Goal: Entertainment & Leisure: Consume media (video, audio)

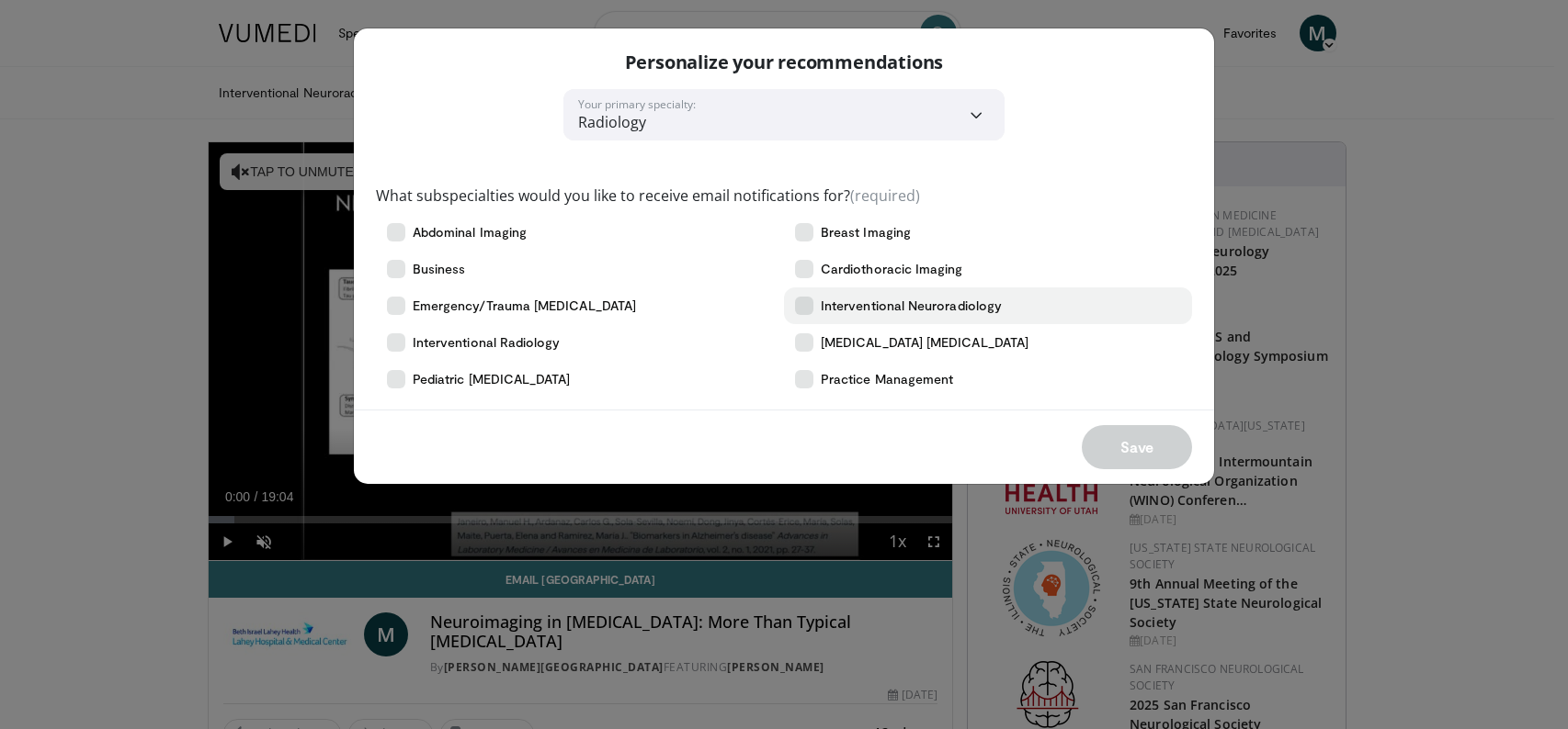
click at [900, 306] on span "Interventional Neuroradiology" at bounding box center [910, 305] width 181 height 18
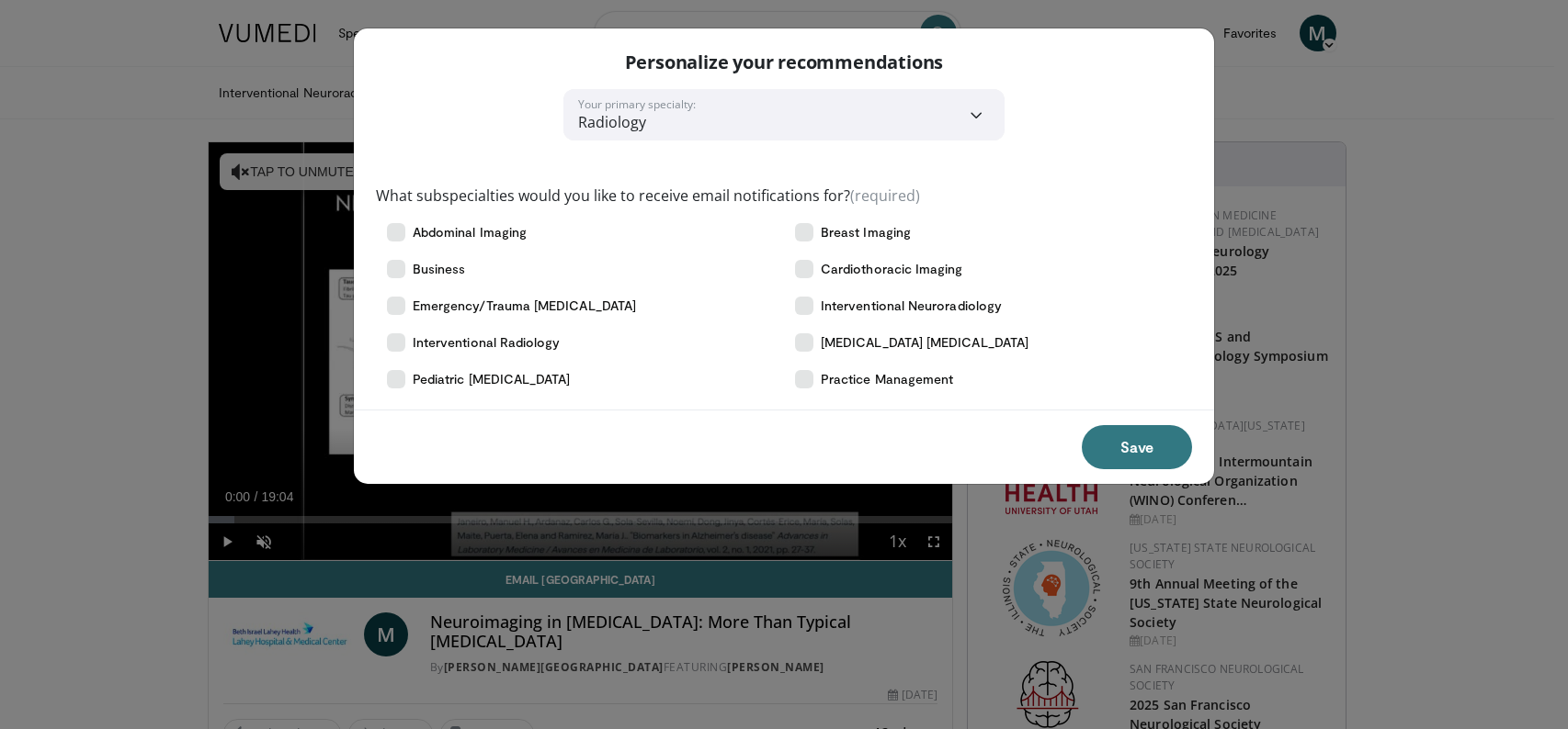
click at [1106, 441] on button "Save" at bounding box center [1137, 447] width 110 height 45
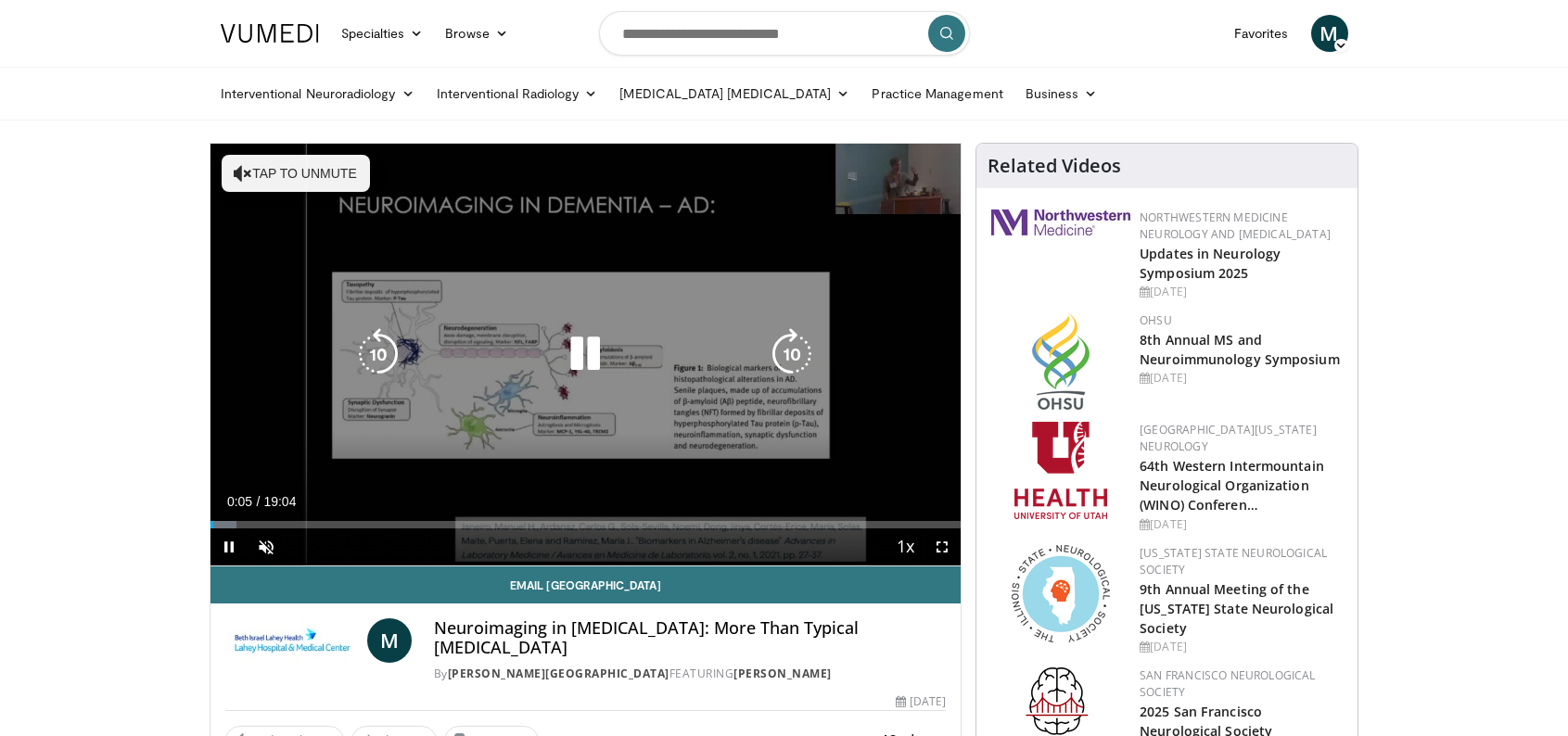
click at [315, 170] on button "Tap to unmute" at bounding box center [296, 173] width 148 height 37
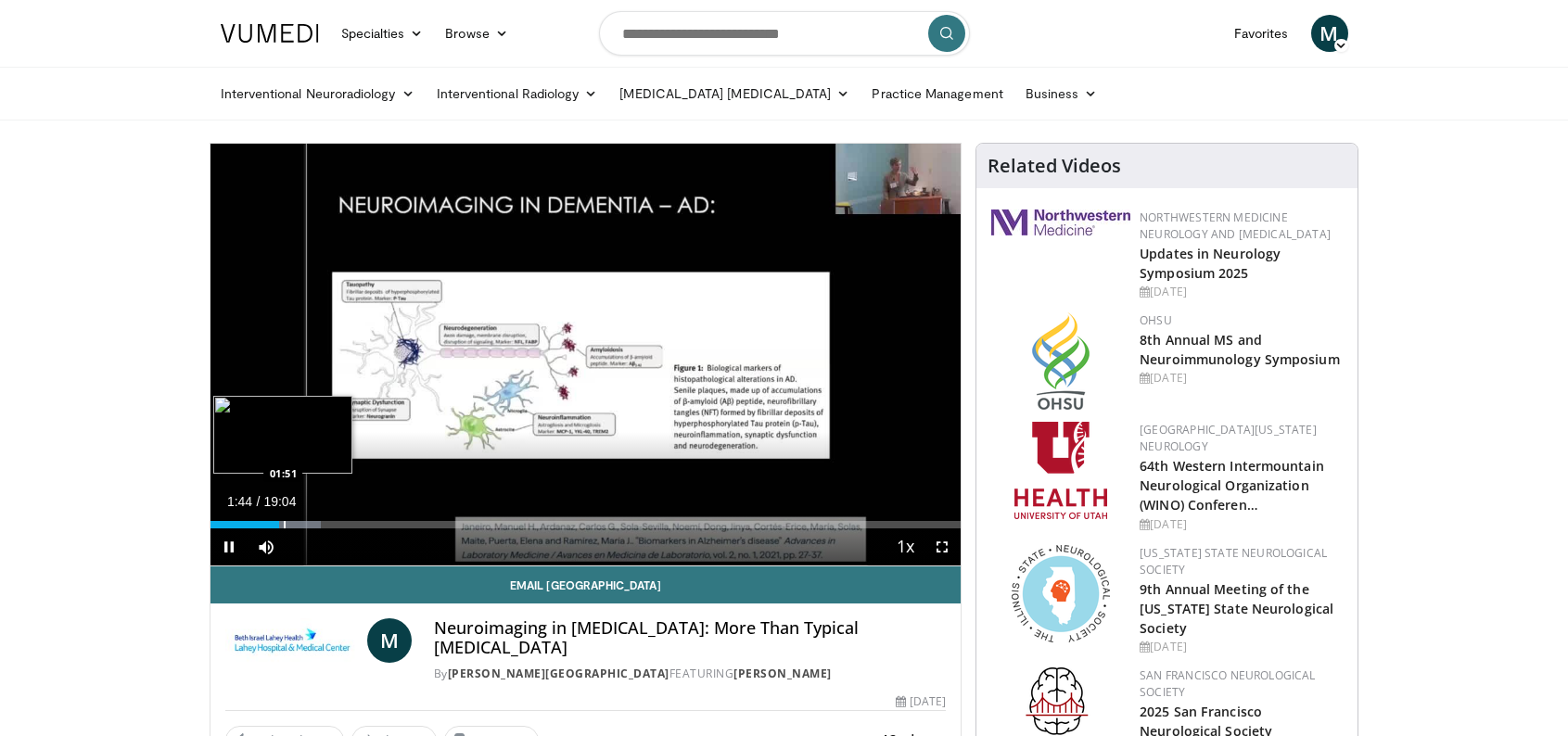
click at [284, 525] on div "Progress Bar" at bounding box center [284, 525] width 2 height 8
click at [302, 524] on div "Progress Bar" at bounding box center [303, 525] width 2 height 8
click at [348, 527] on div "Progress Bar" at bounding box center [349, 525] width 2 height 8
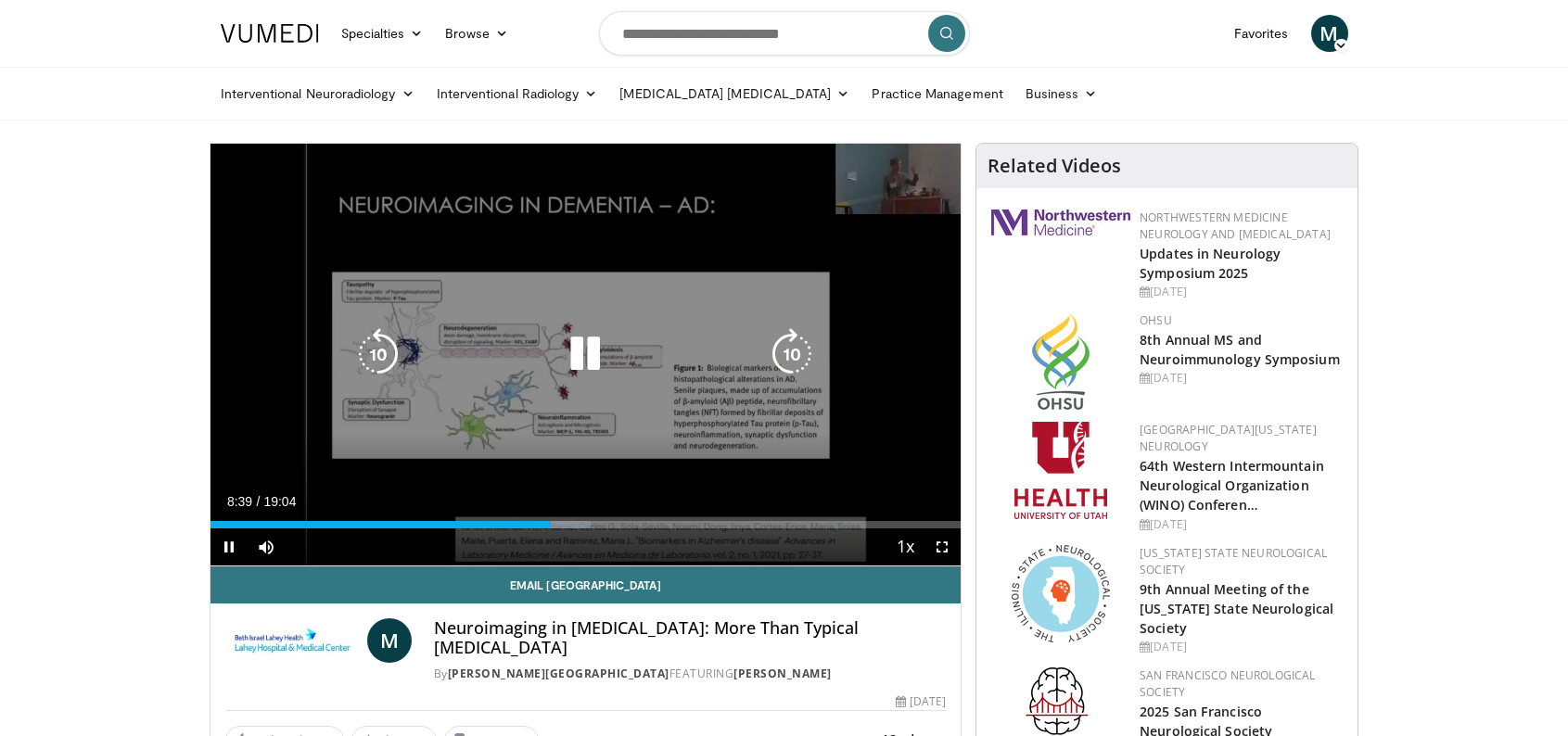
click at [883, 302] on div "10 seconds Tap to unmute" at bounding box center [585, 355] width 751 height 422
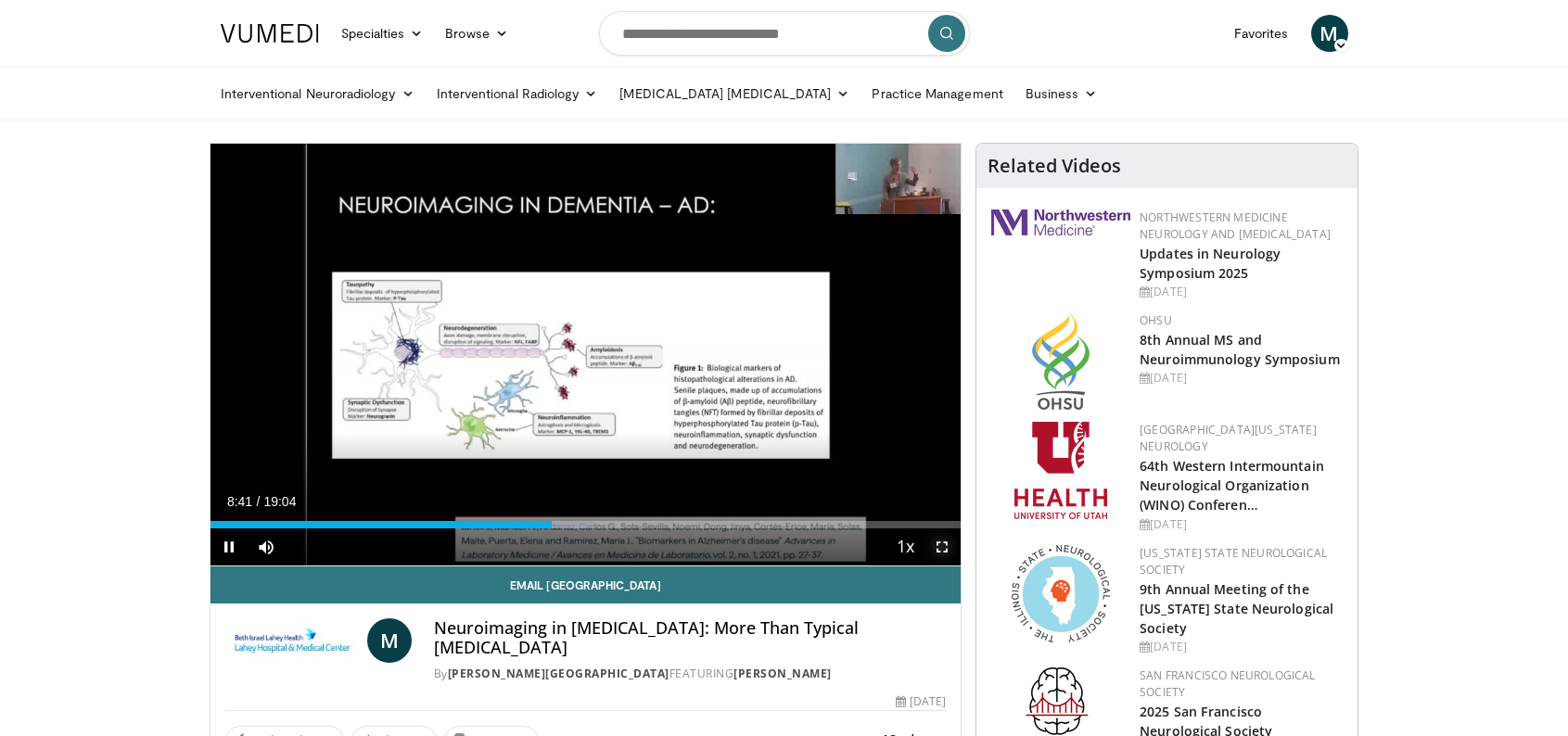
drag, startPoint x: 940, startPoint y: 547, endPoint x: 1020, endPoint y: 694, distance: 167.4
click at [940, 546] on span "Video Player" at bounding box center [942, 547] width 37 height 37
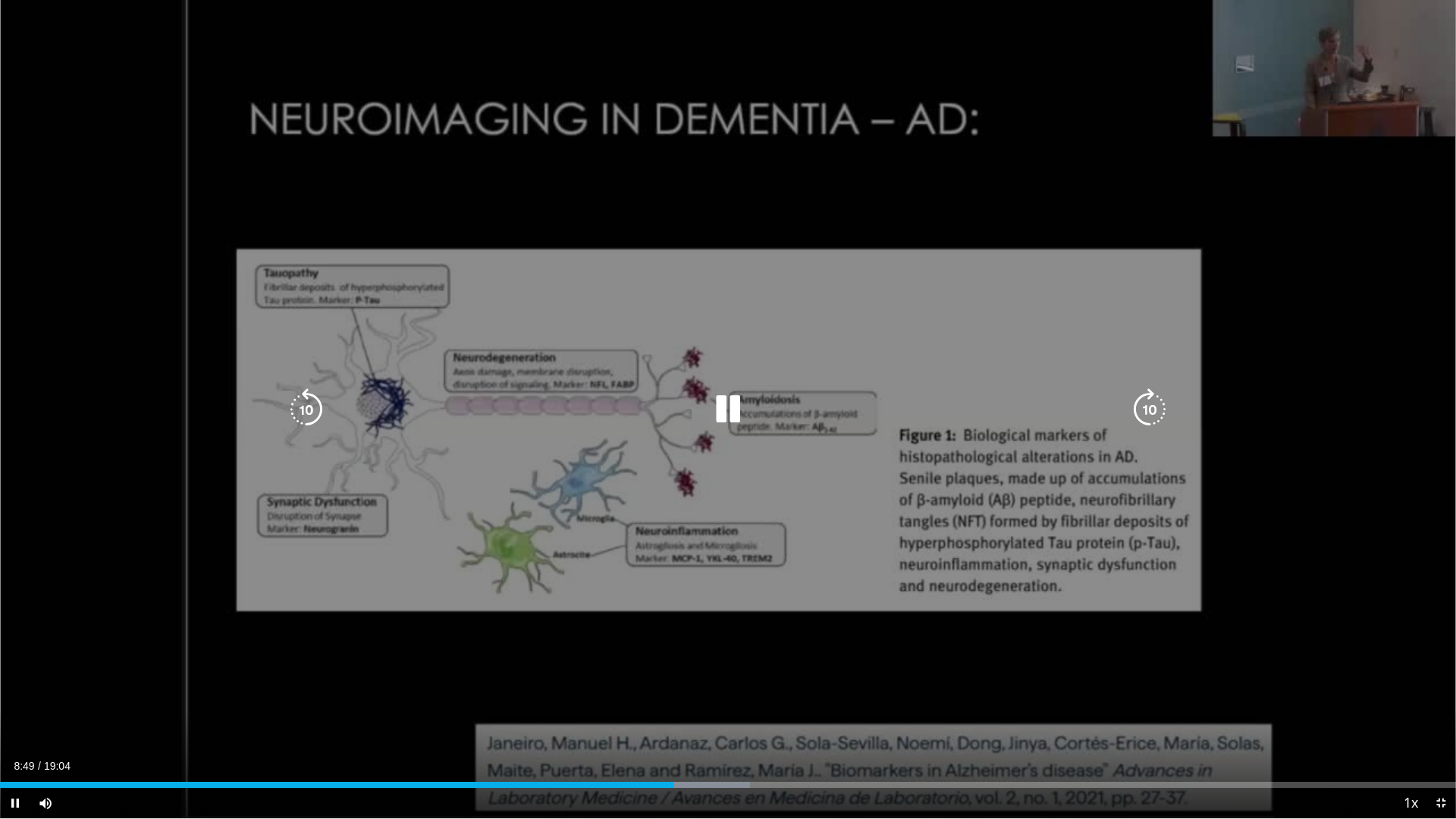
click at [1138, 304] on div "10 seconds Tap to unmute" at bounding box center [728, 409] width 1456 height 818
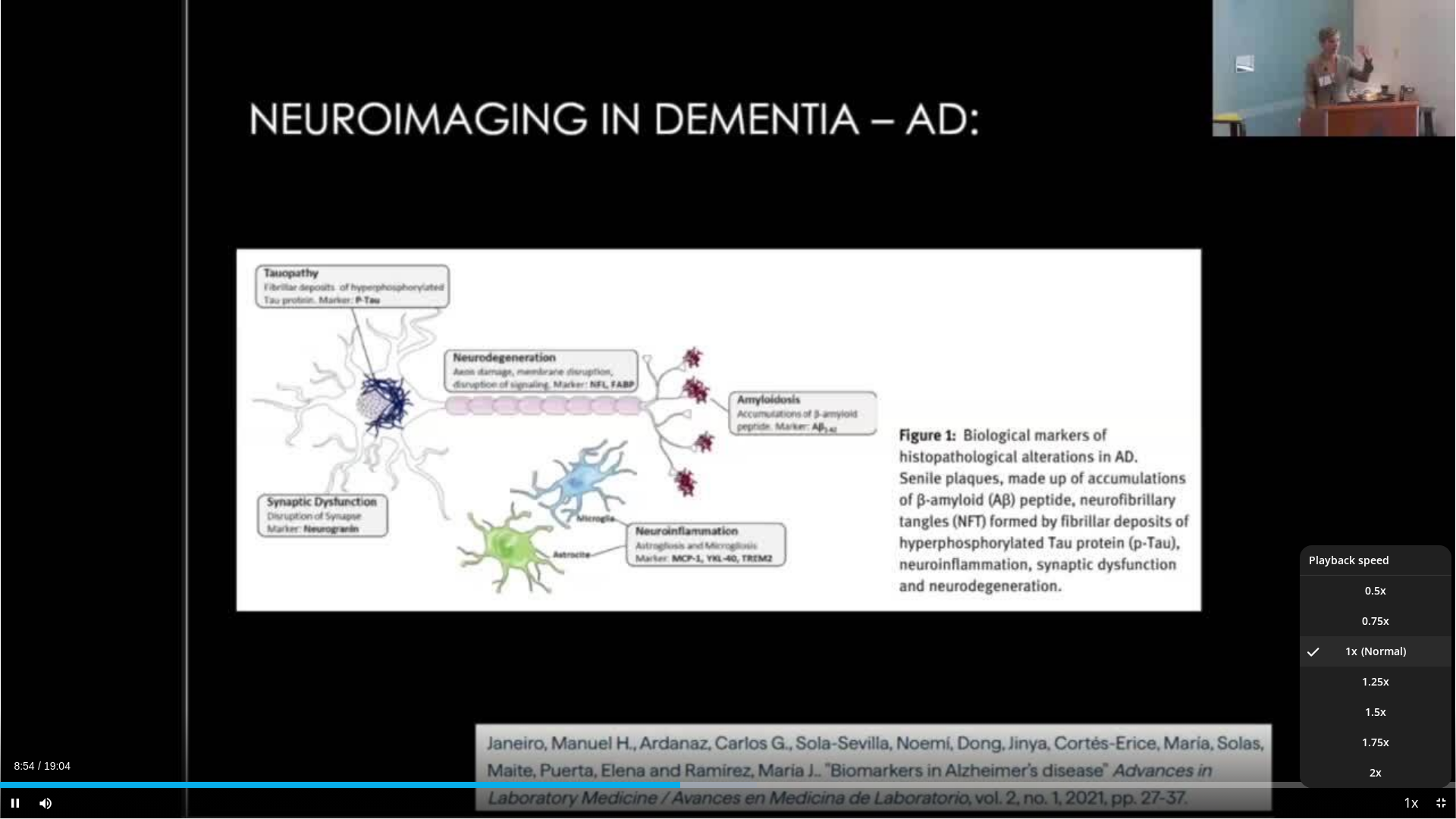
click at [1282, 601] on span "Video Player" at bounding box center [1410, 804] width 22 height 30
click at [1282, 601] on span "0.75x" at bounding box center [1375, 621] width 27 height 15
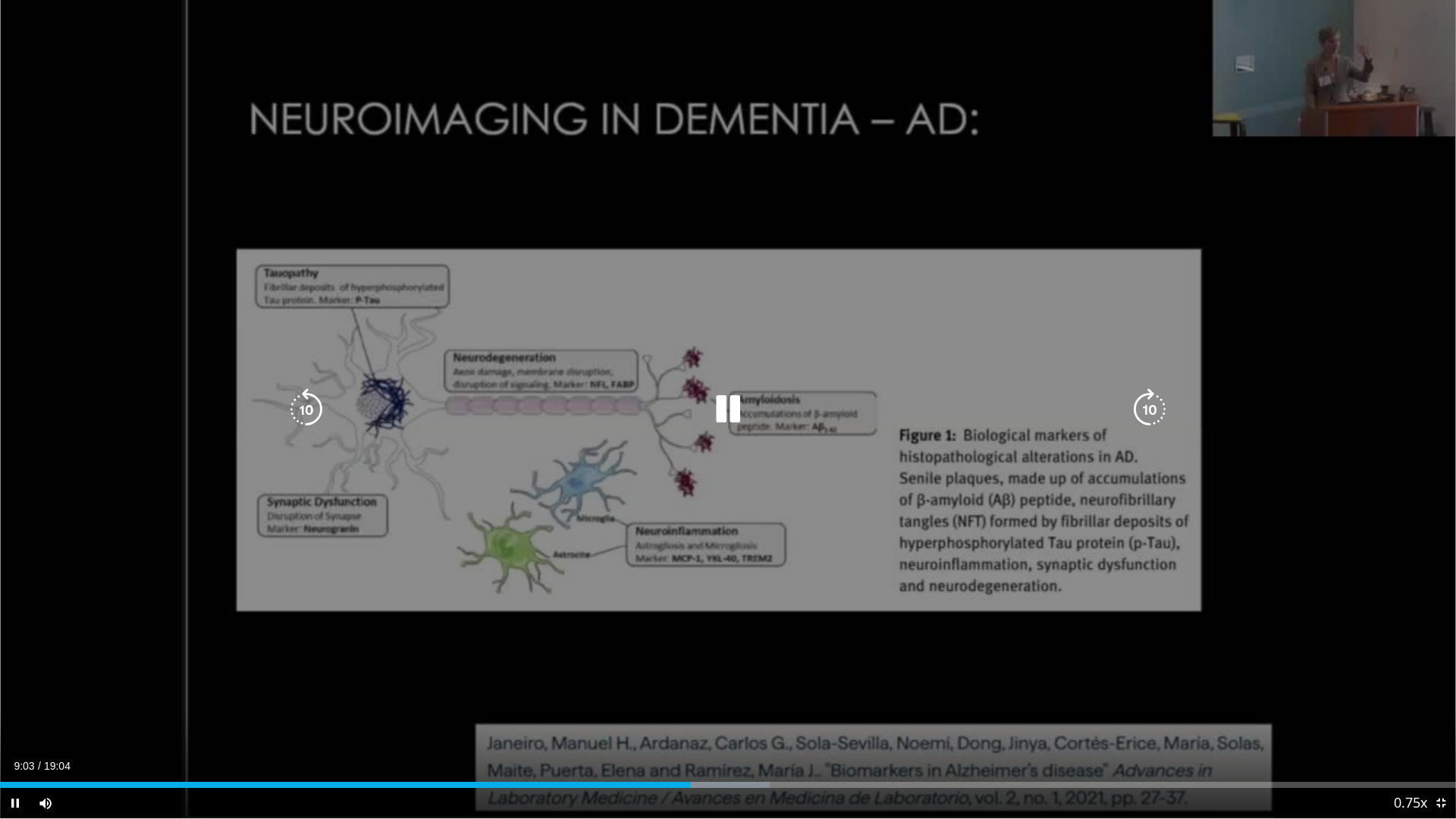
click at [728, 410] on icon "Video Player" at bounding box center [727, 409] width 42 height 42
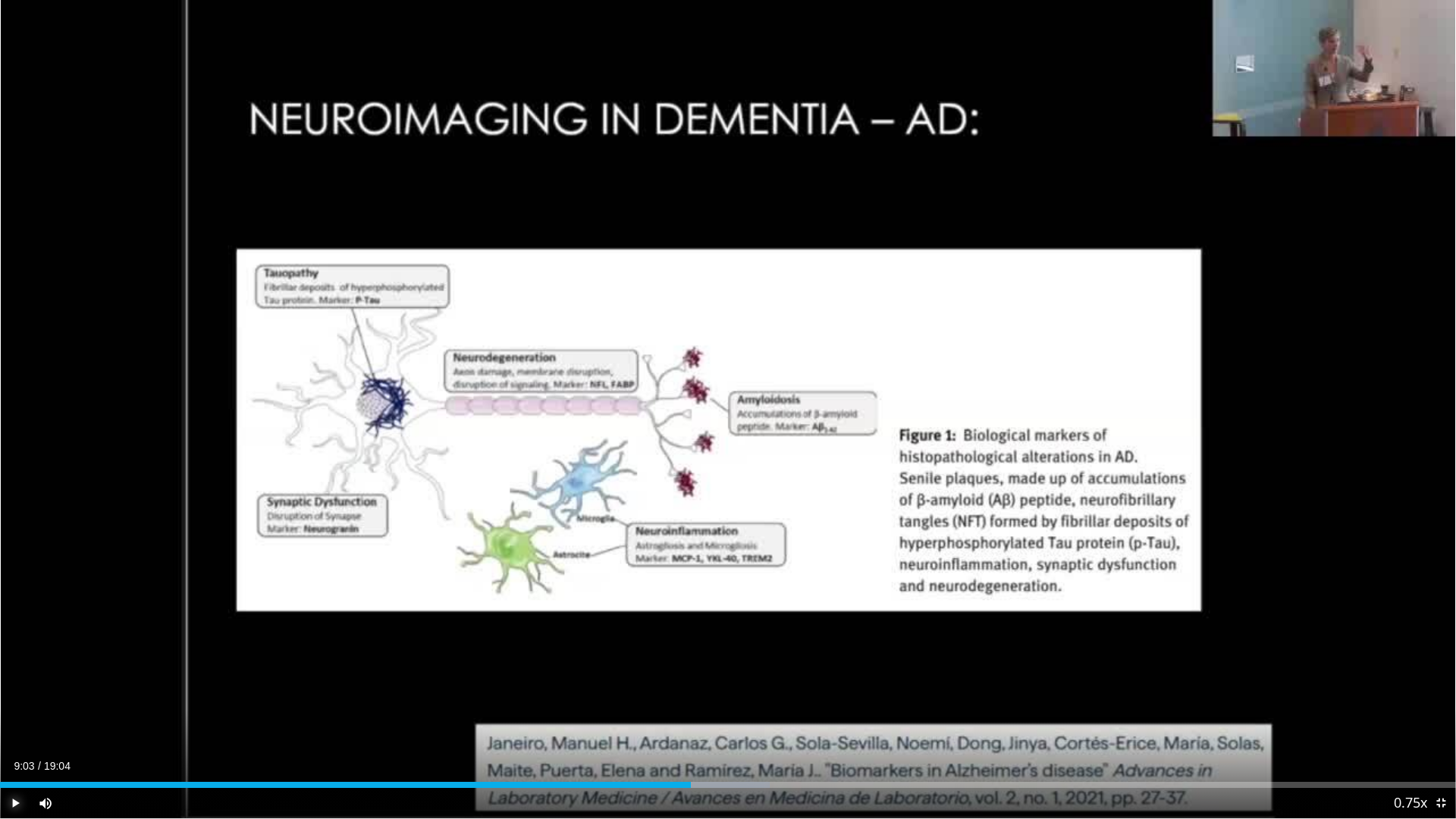
click at [11, 601] on span "Video Player" at bounding box center [15, 803] width 30 height 30
click at [1282, 601] on span "Video Player" at bounding box center [1441, 803] width 30 height 30
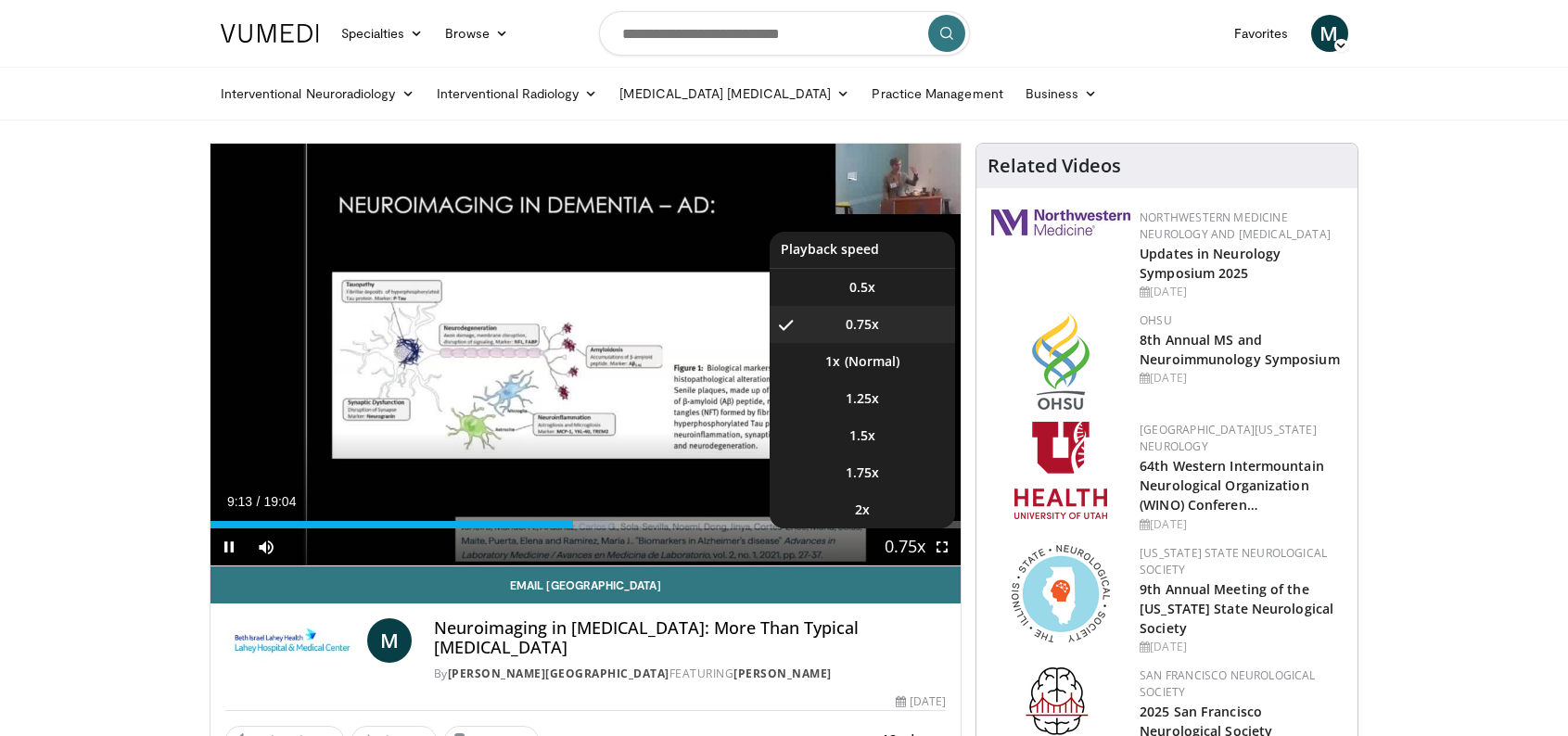
click at [911, 547] on span "Video Player" at bounding box center [905, 548] width 26 height 37
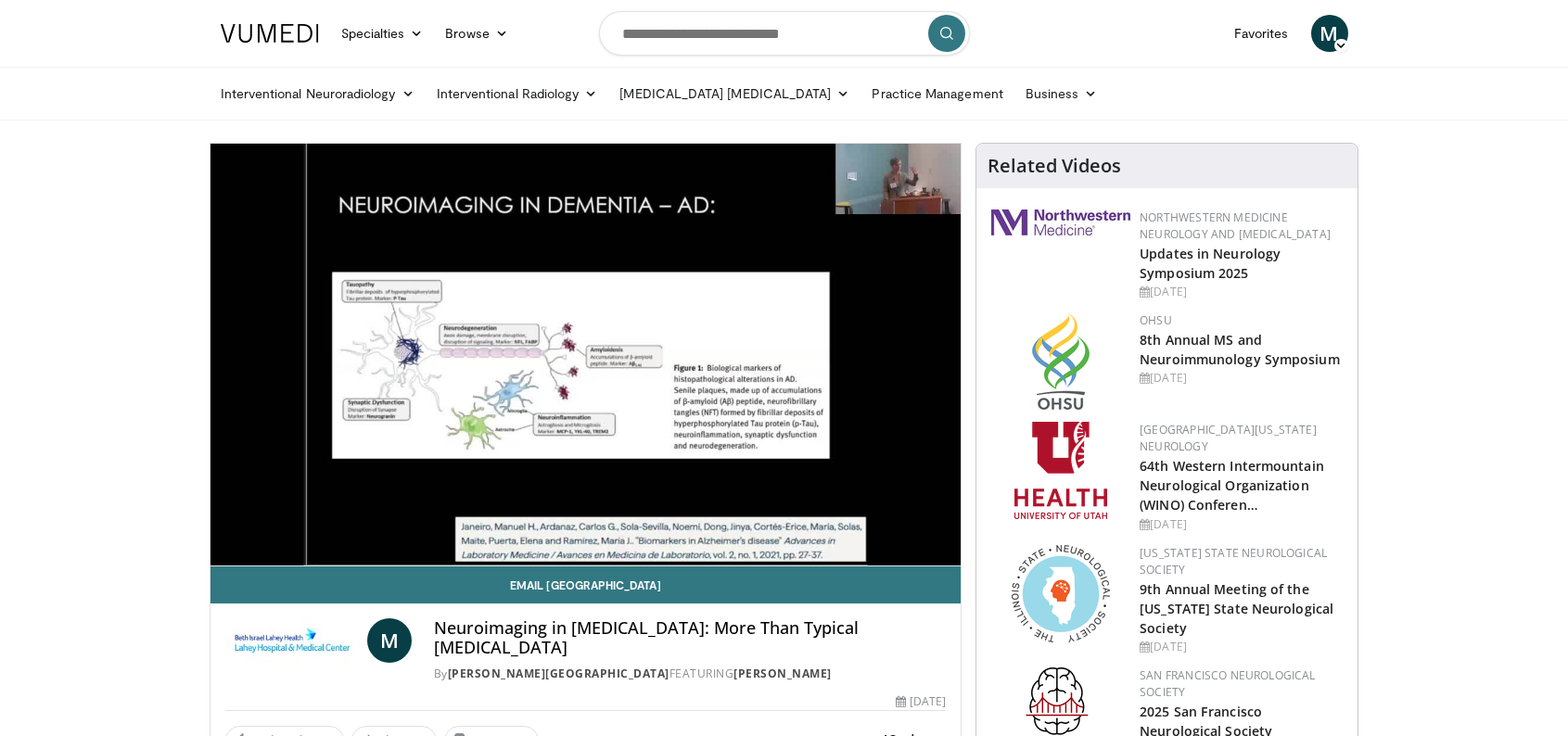
click at [911, 547] on div "10 seconds Tap to unmute" at bounding box center [585, 355] width 751 height 422
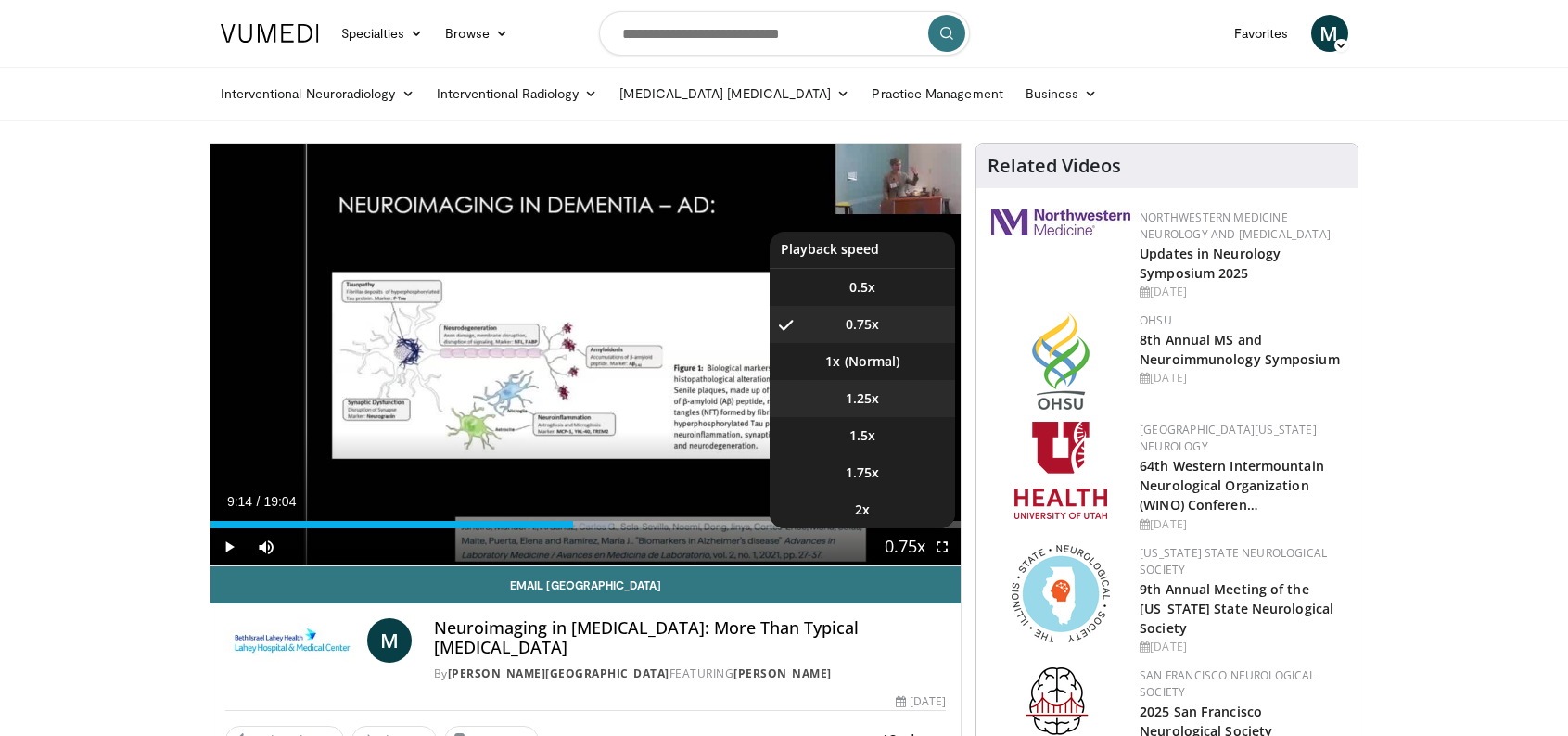
click at [872, 398] on span "1.25x" at bounding box center [862, 399] width 33 height 19
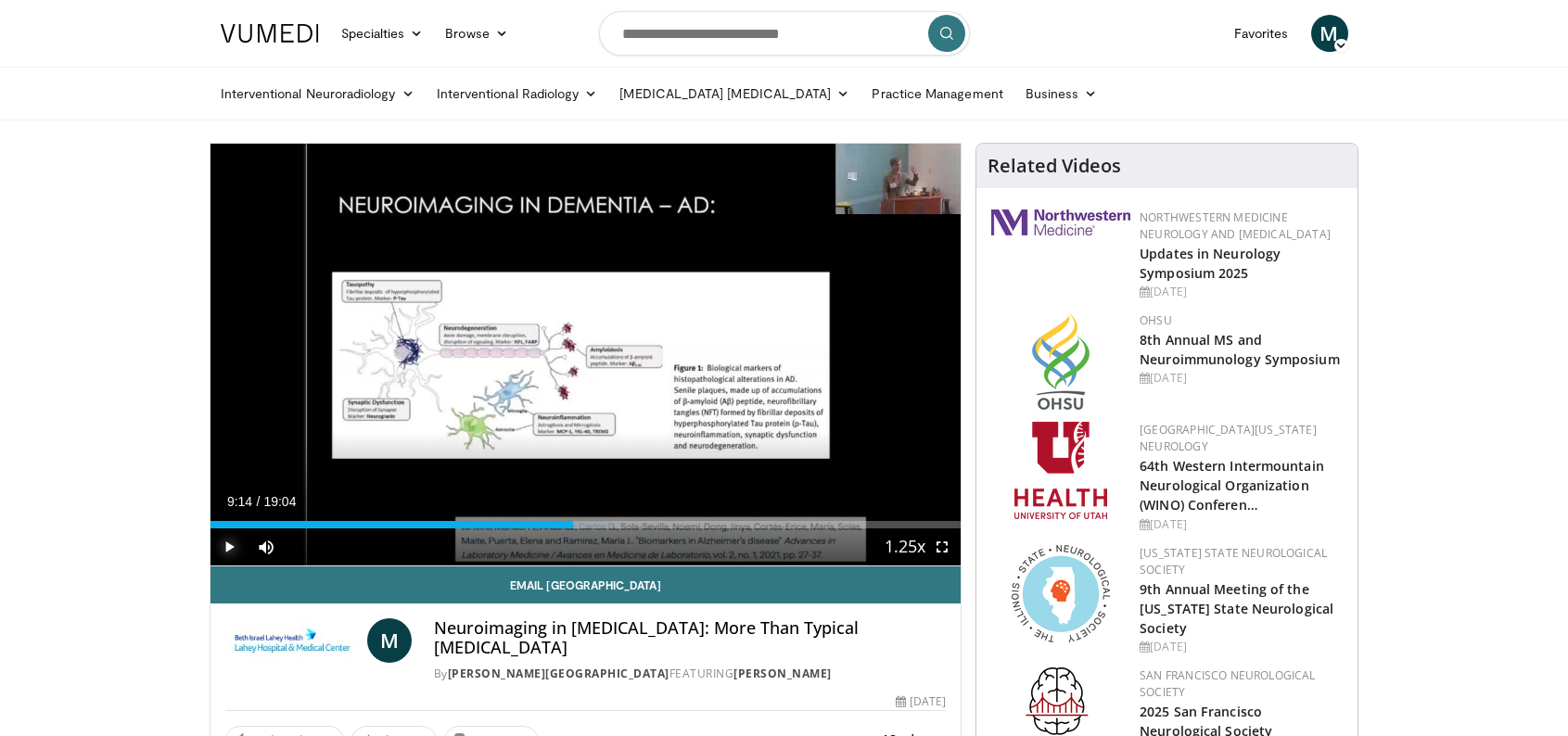
click at [225, 542] on span "Video Player" at bounding box center [229, 547] width 37 height 37
click at [944, 549] on span "Video Player" at bounding box center [942, 547] width 37 height 37
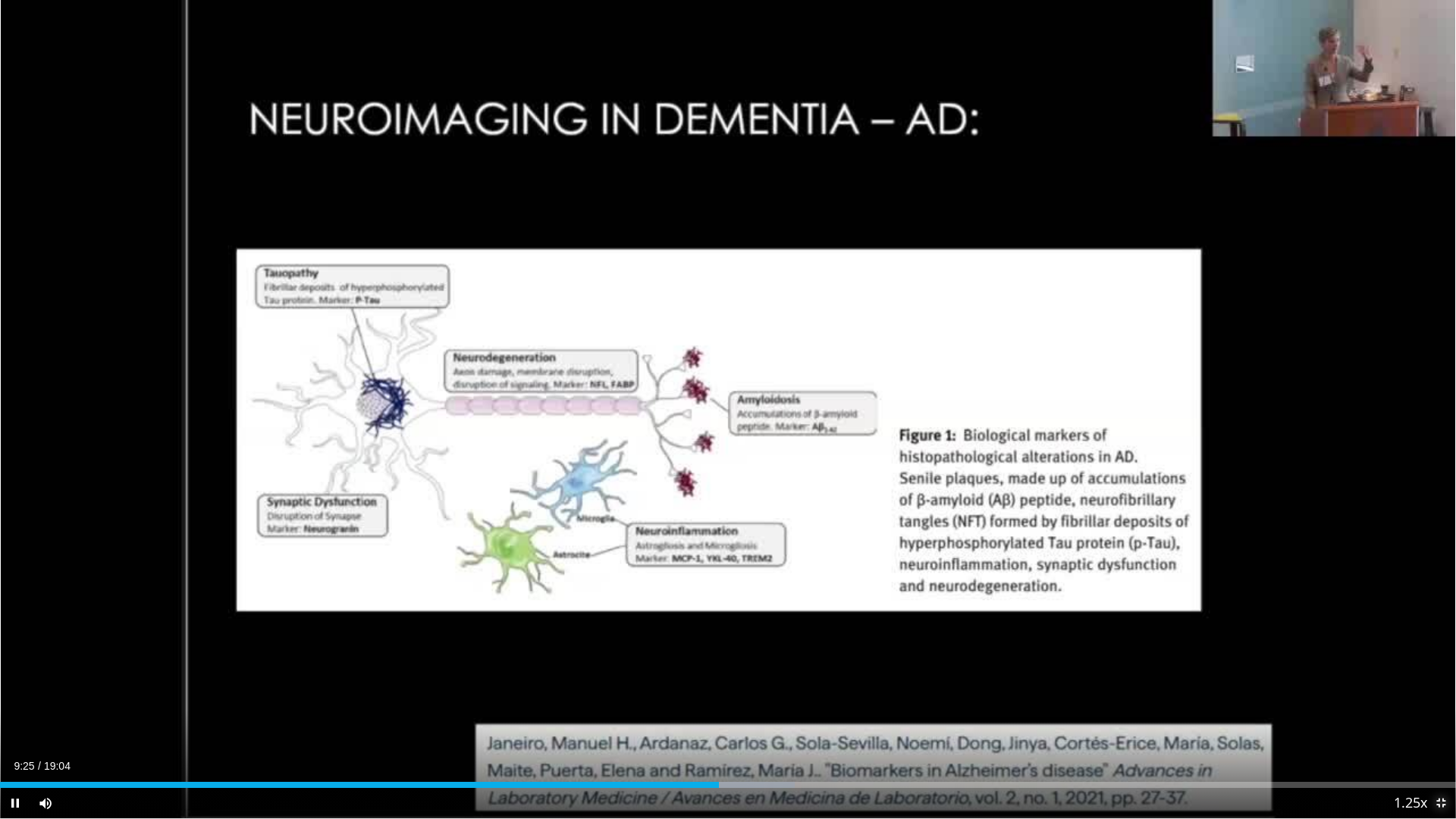
click at [1282, 601] on span "Video Player" at bounding box center [1441, 803] width 30 height 30
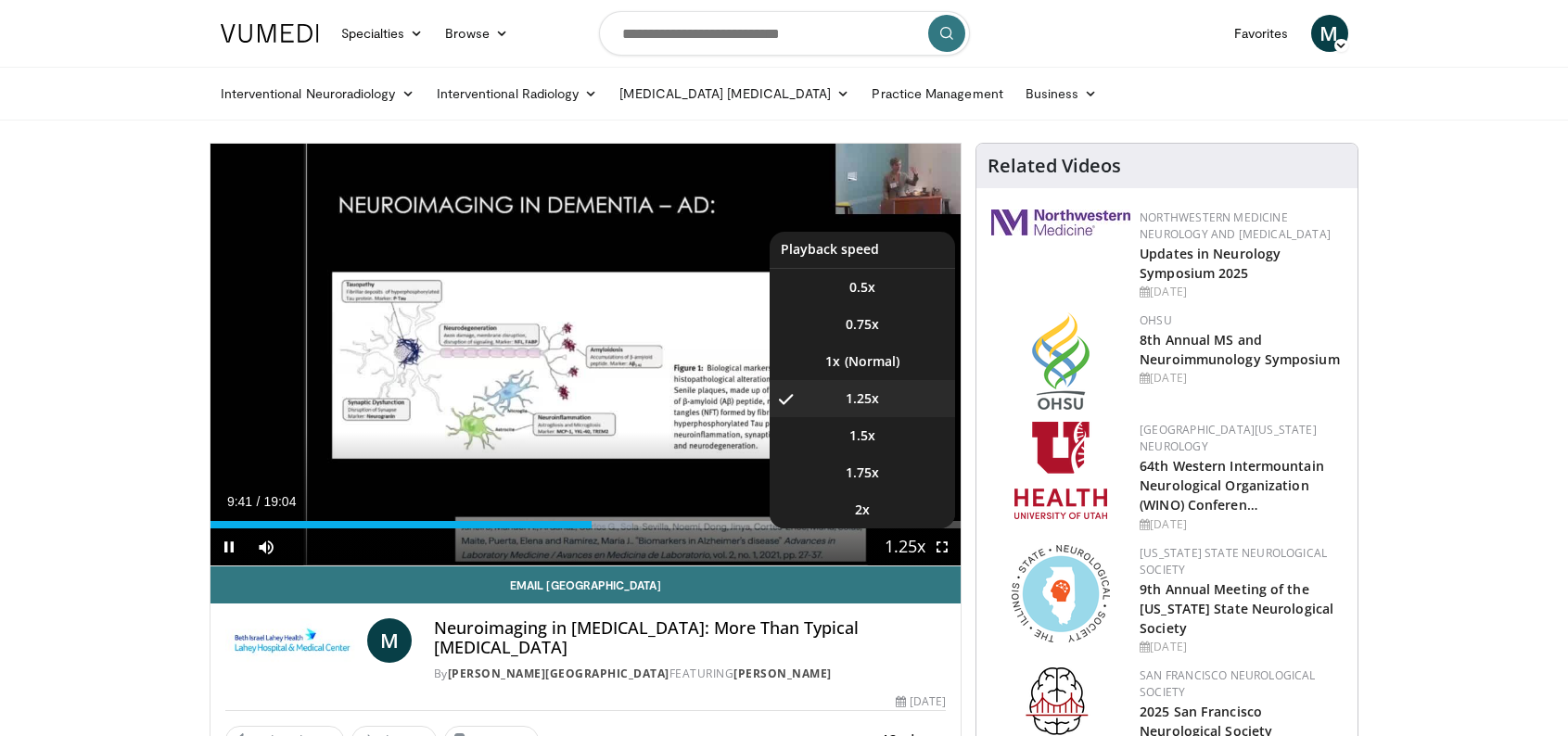
click at [899, 549] on span "Video Player" at bounding box center [905, 548] width 26 height 37
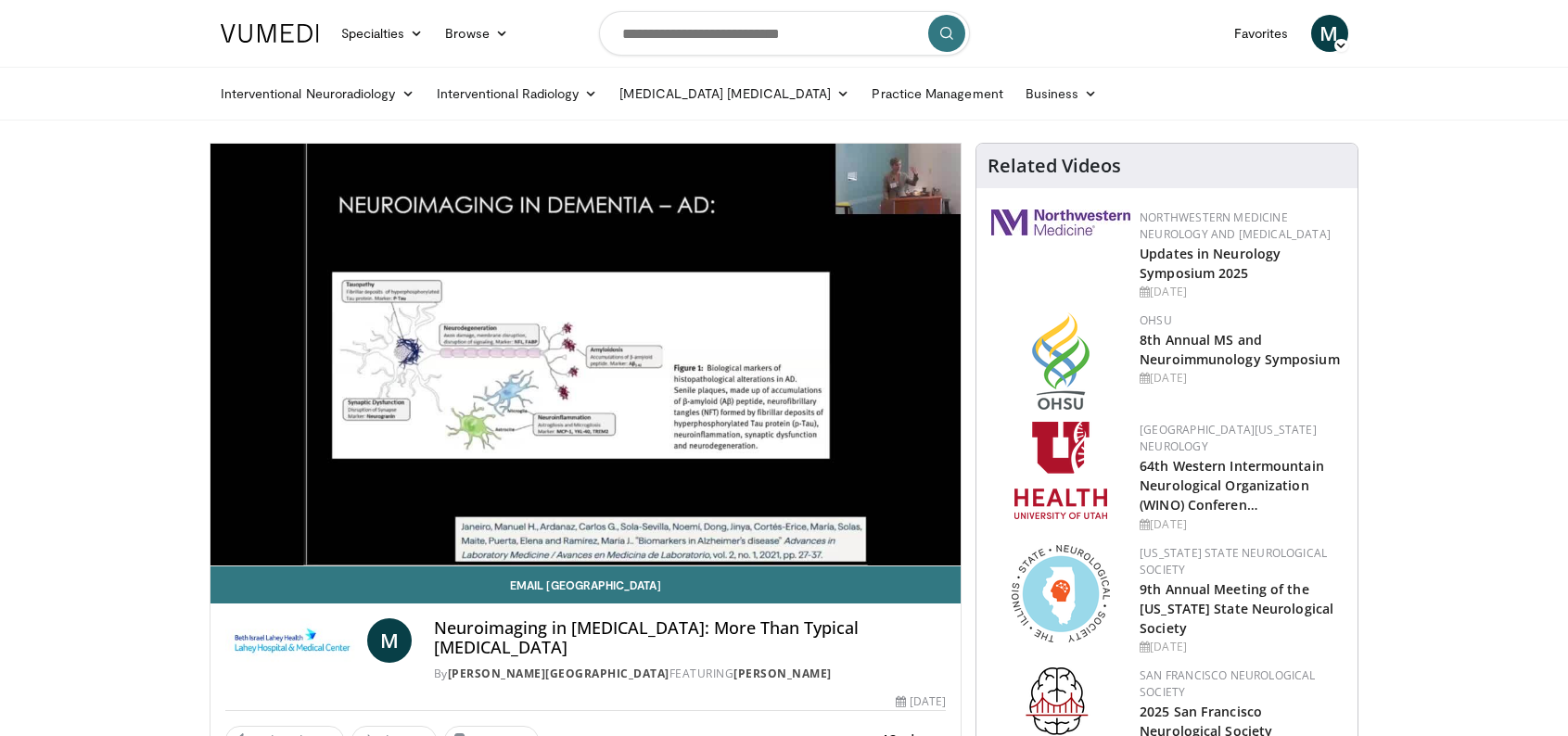
click at [899, 549] on div "10 seconds Tap to unmute" at bounding box center [585, 355] width 751 height 422
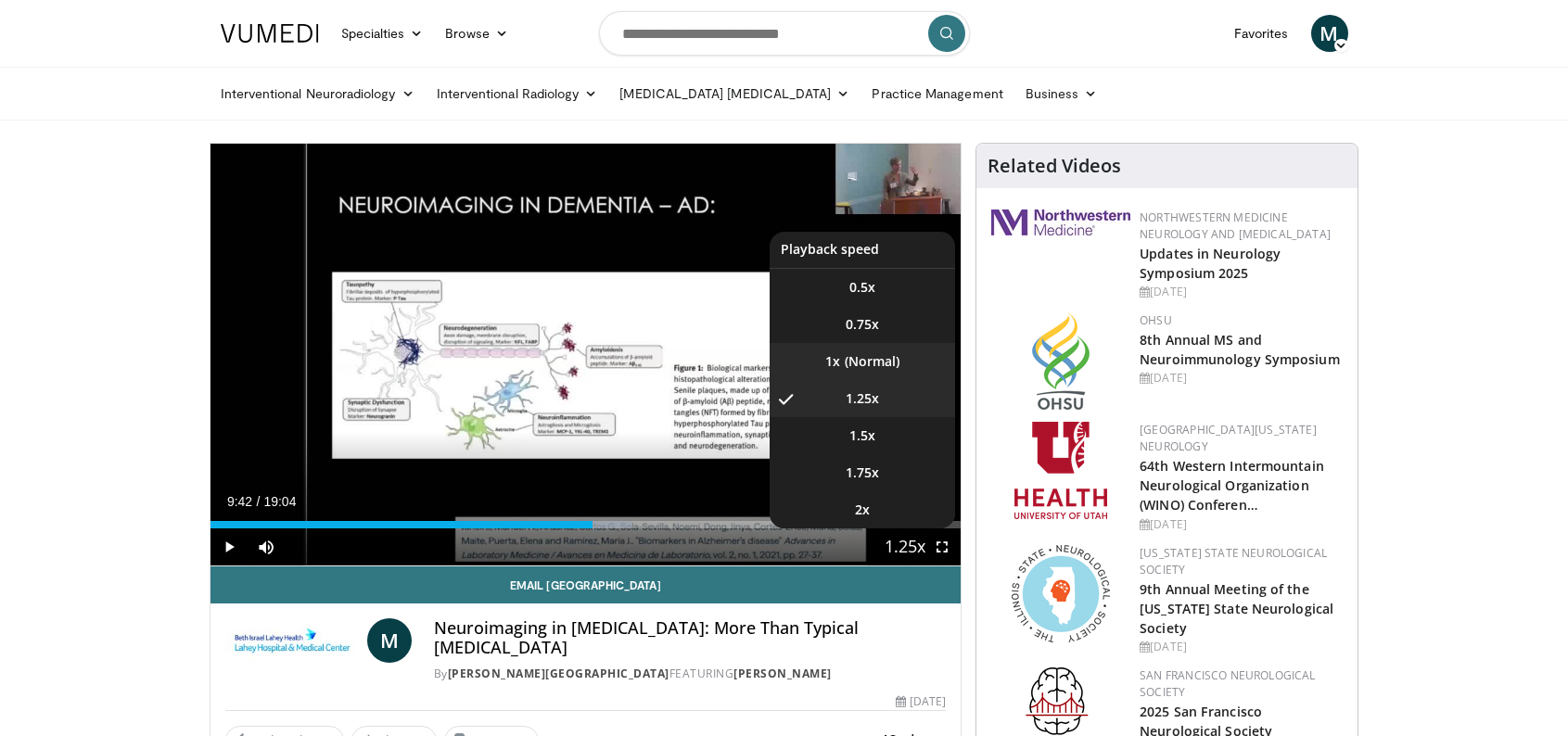
click at [875, 360] on li "1x" at bounding box center [863, 362] width 186 height 37
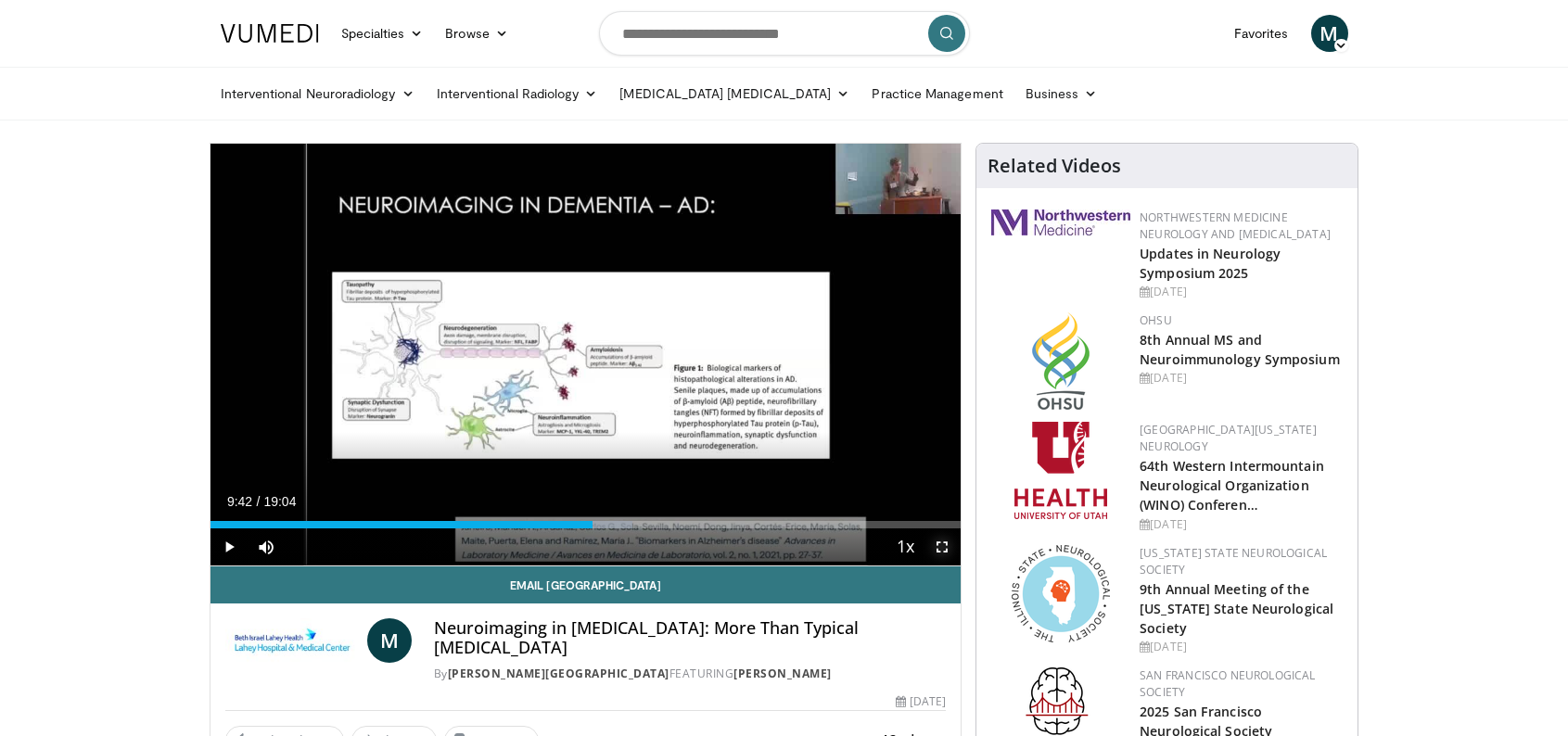
click at [937, 547] on span "Video Player" at bounding box center [942, 547] width 37 height 37
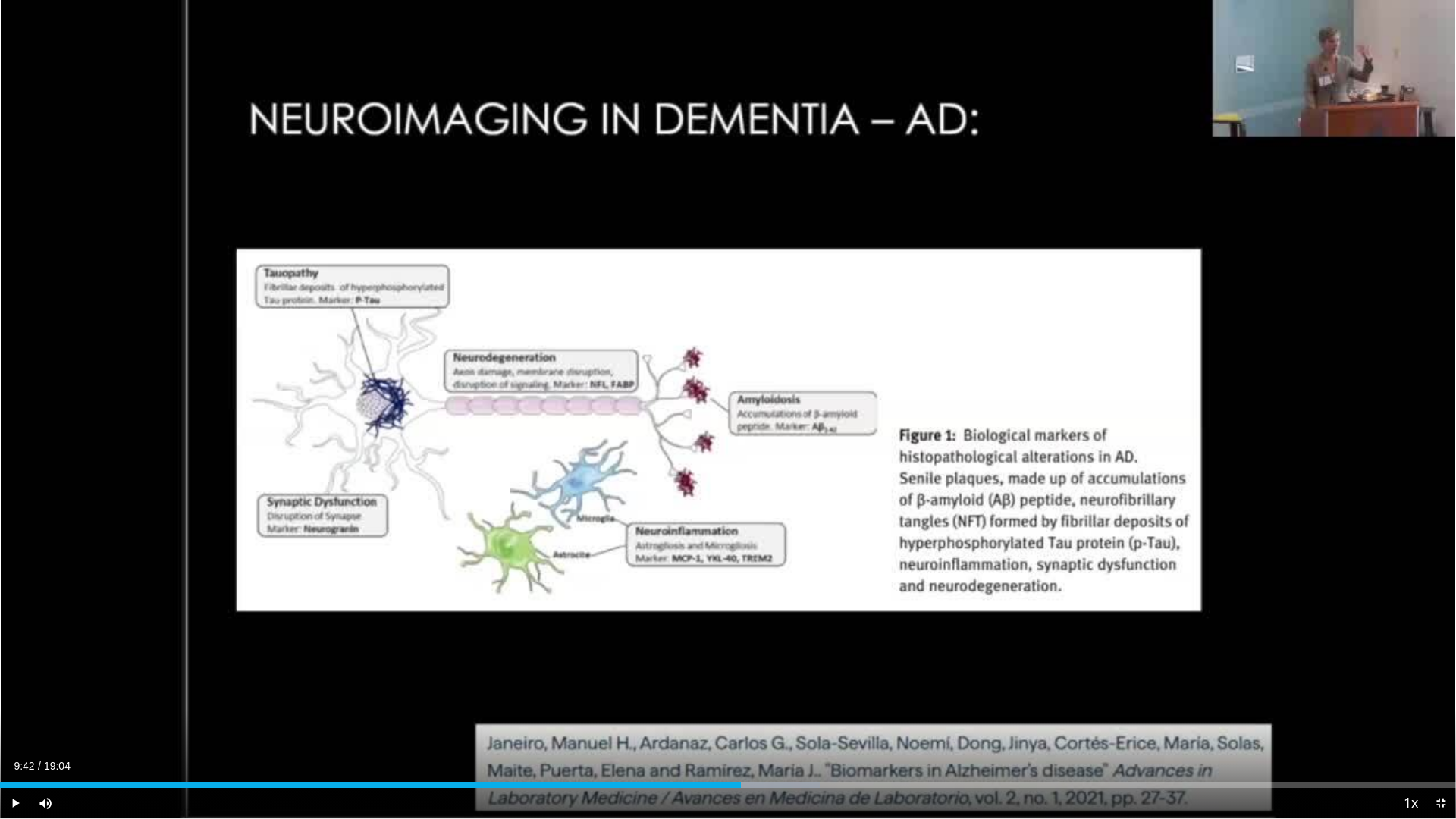
click at [832, 569] on div "10 seconds Tap to unmute" at bounding box center [728, 409] width 1456 height 818
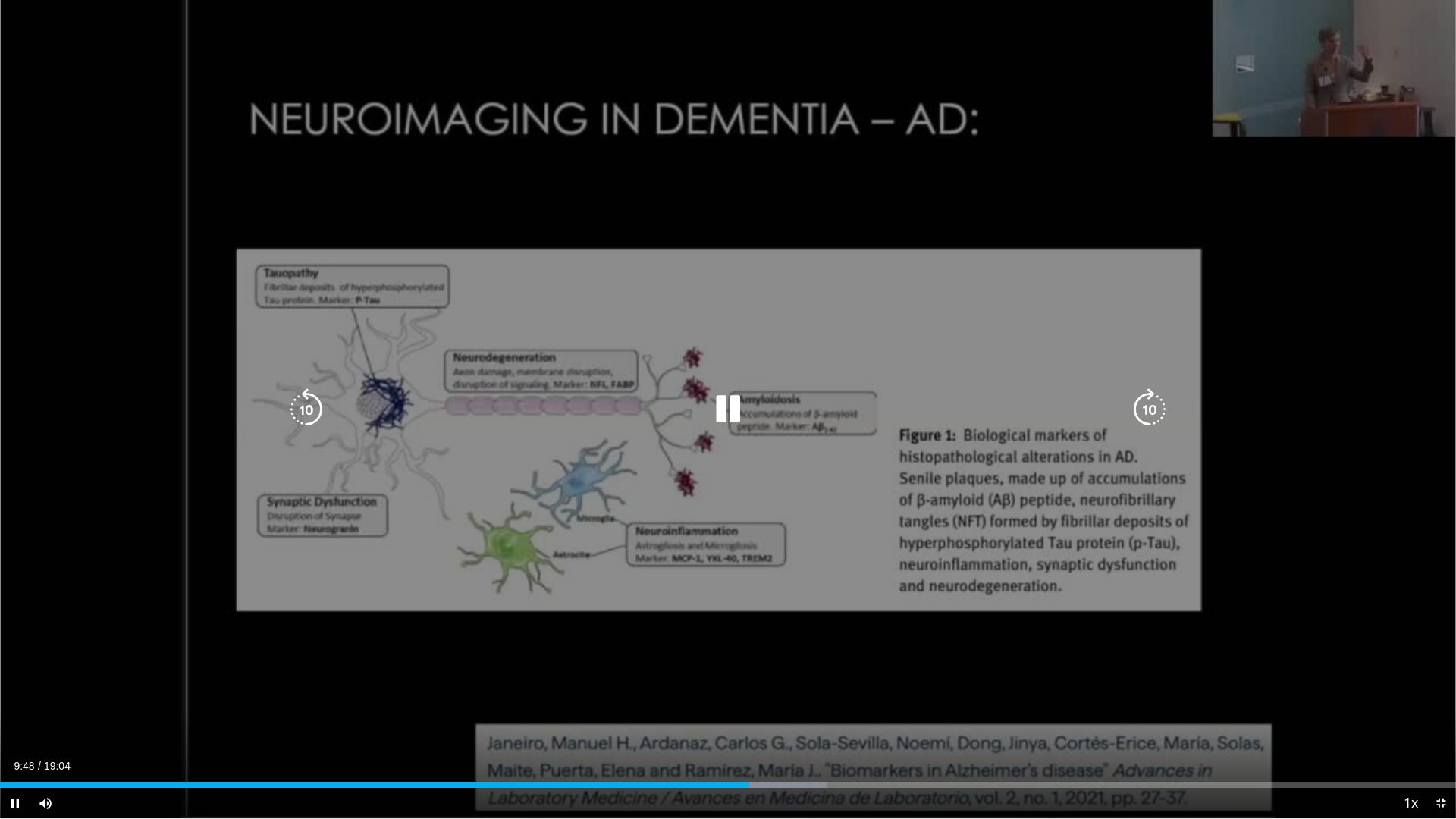
click at [1110, 62] on div "10 seconds Tap to unmute" at bounding box center [728, 409] width 1456 height 818
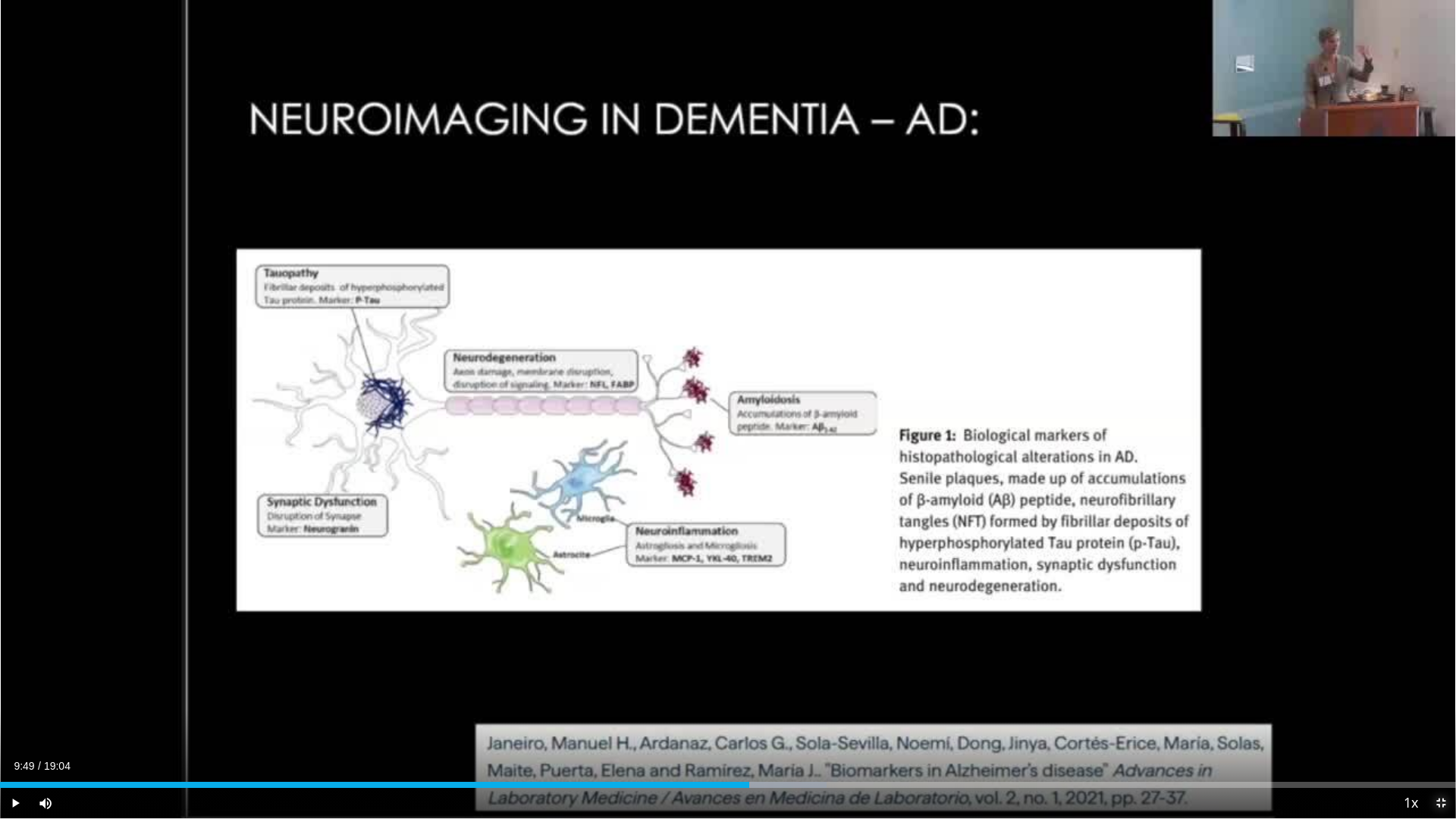
click at [1282, 601] on span "Video Player" at bounding box center [1441, 803] width 30 height 30
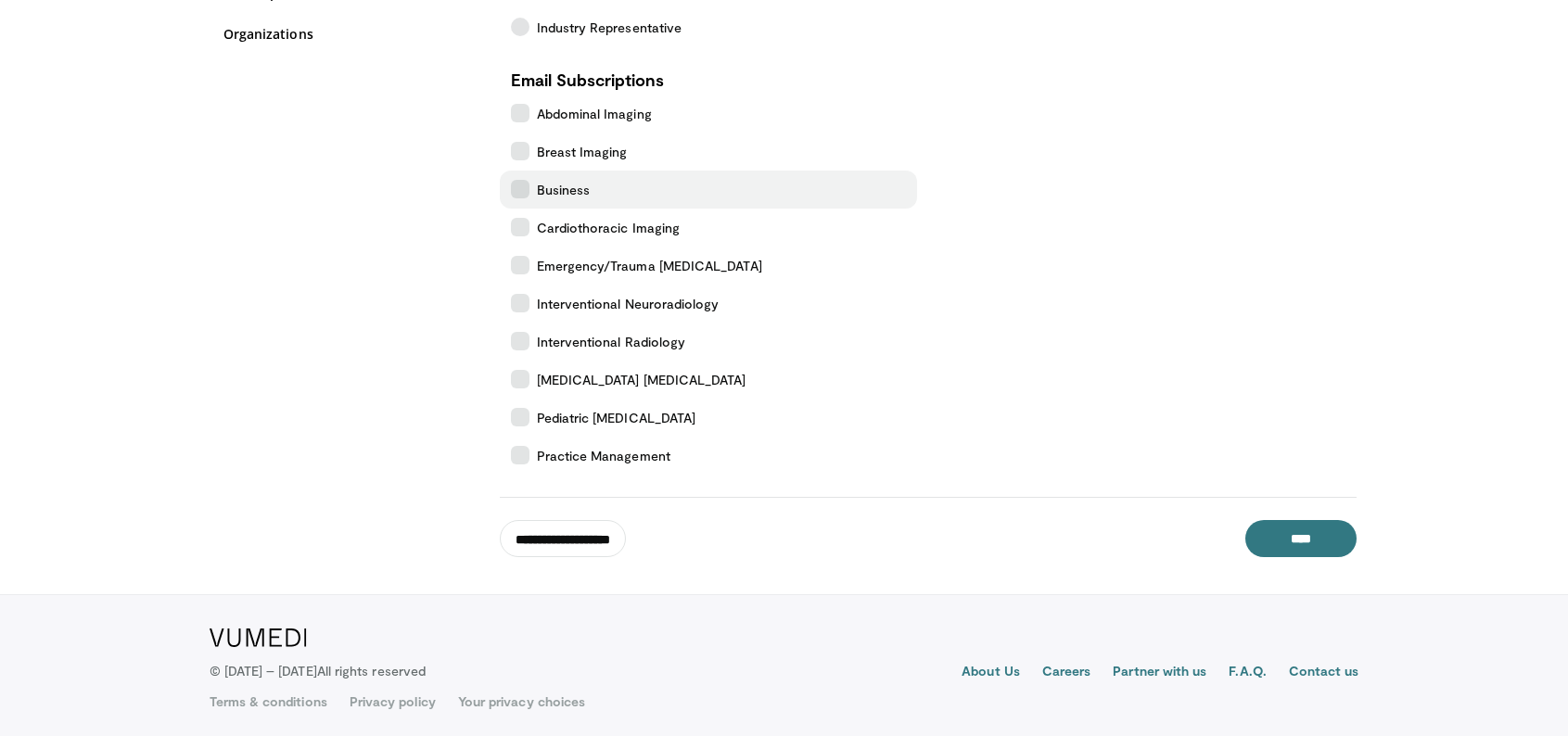
scroll to position [318, 0]
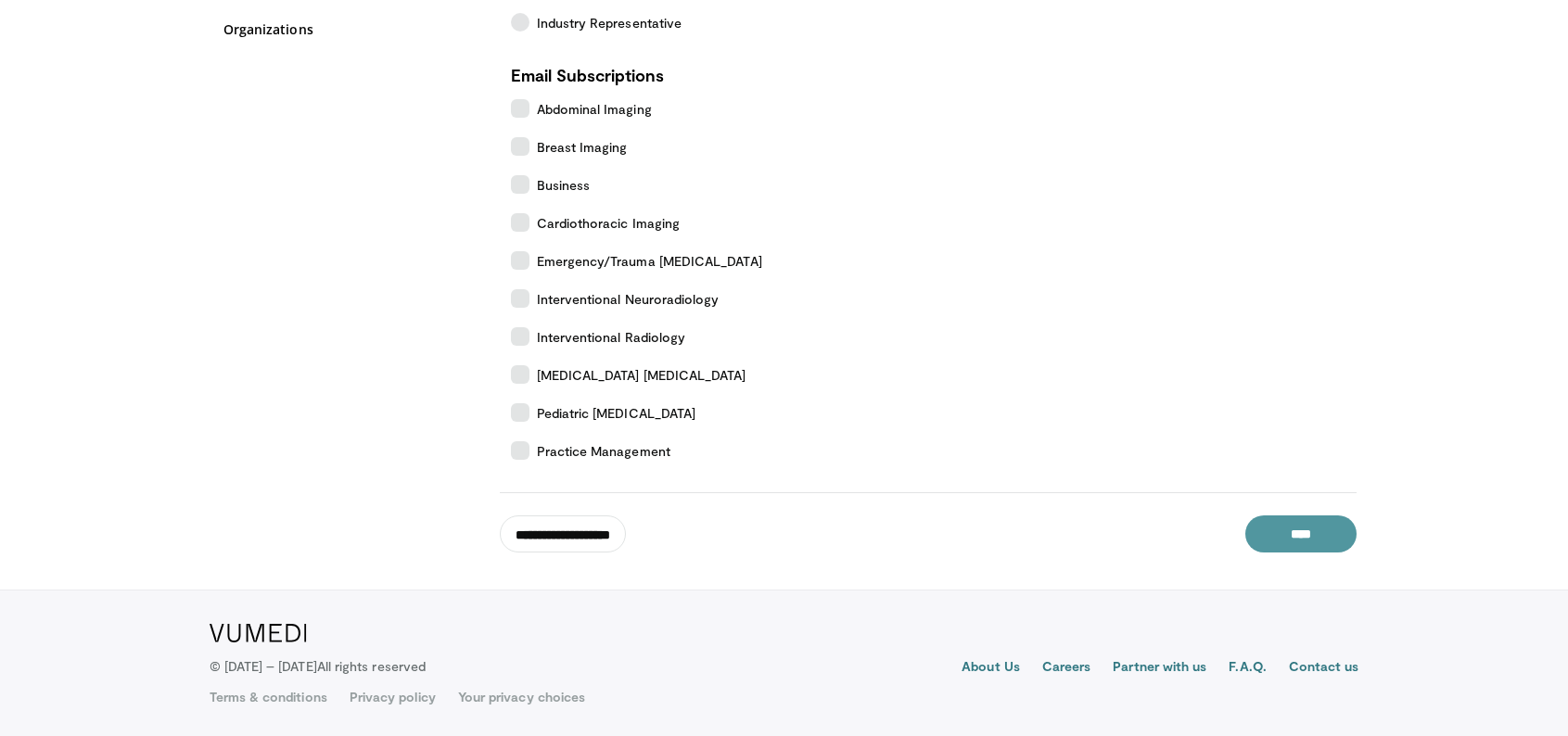
click at [1302, 533] on input "****" at bounding box center [1300, 535] width 111 height 37
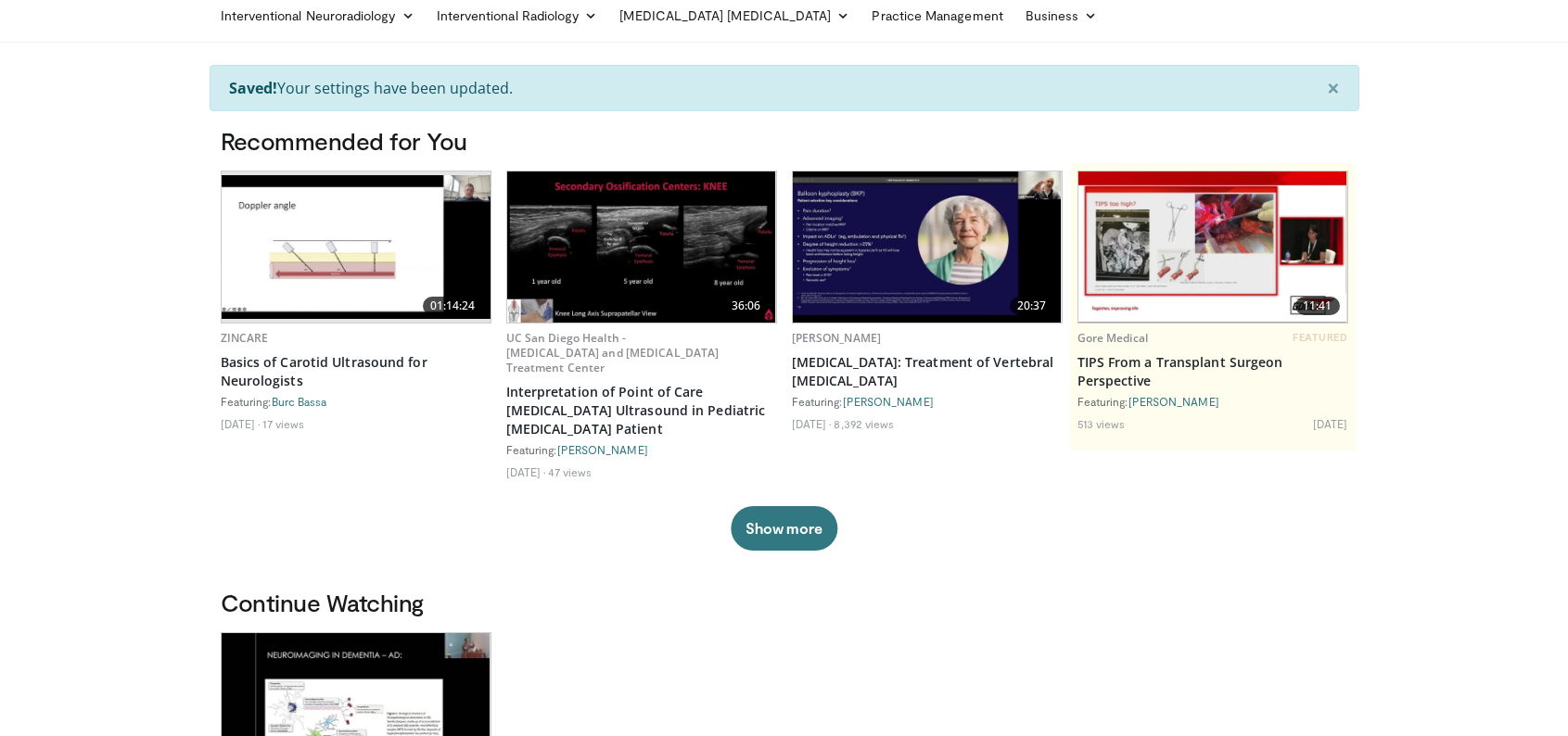
scroll to position [186, 0]
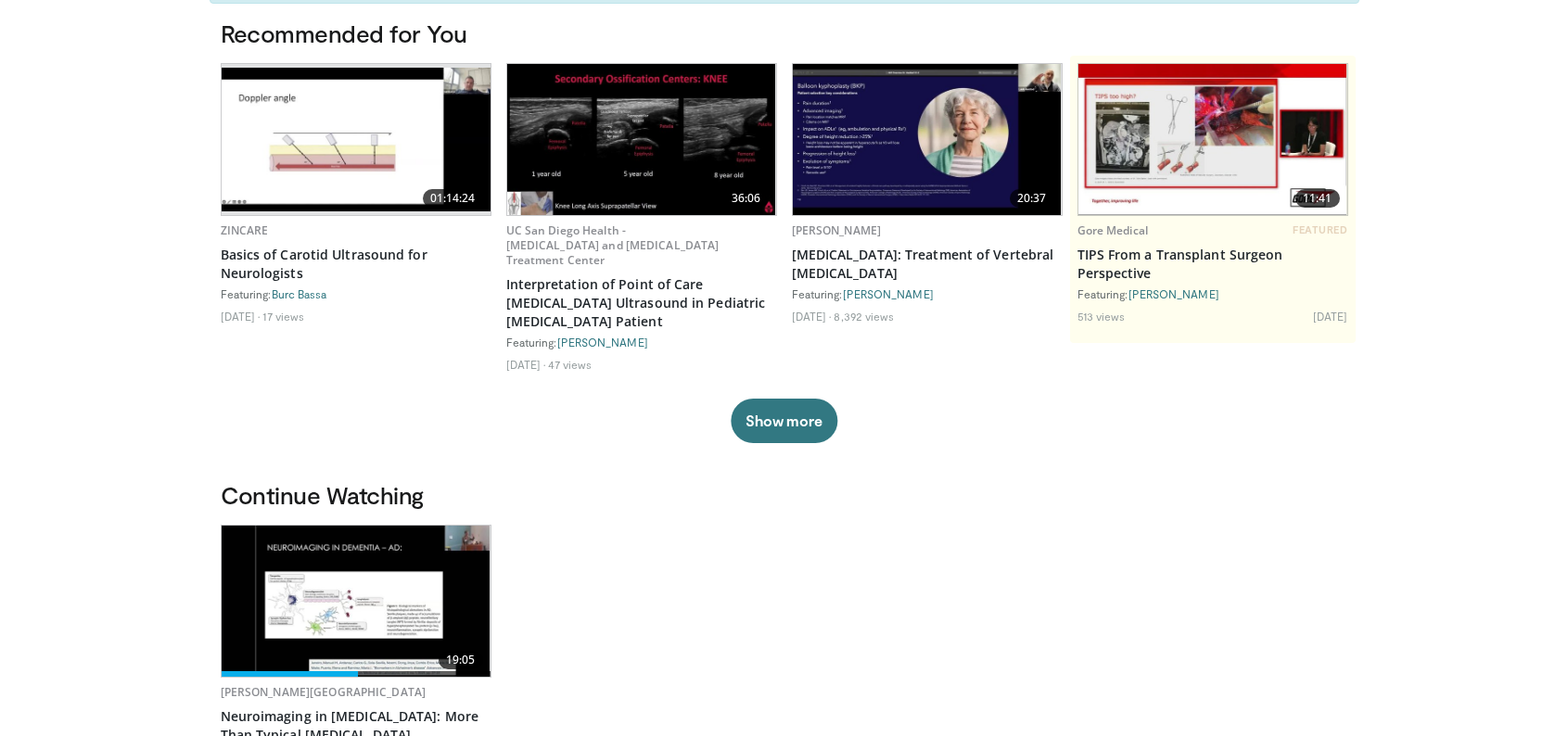
click at [403, 587] on img at bounding box center [356, 601] width 269 height 152
